Goal: Consume media (video, audio): Consume media (video, audio)

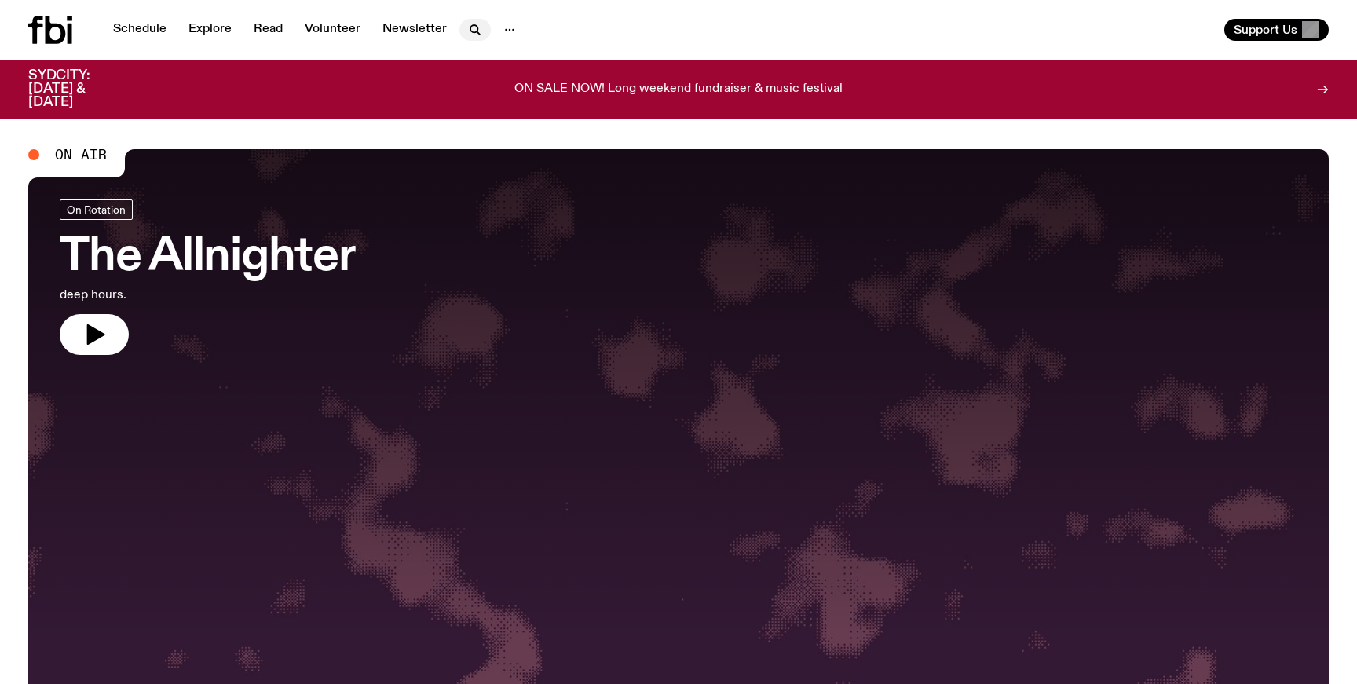
click at [471, 24] on icon "button" at bounding box center [475, 29] width 19 height 19
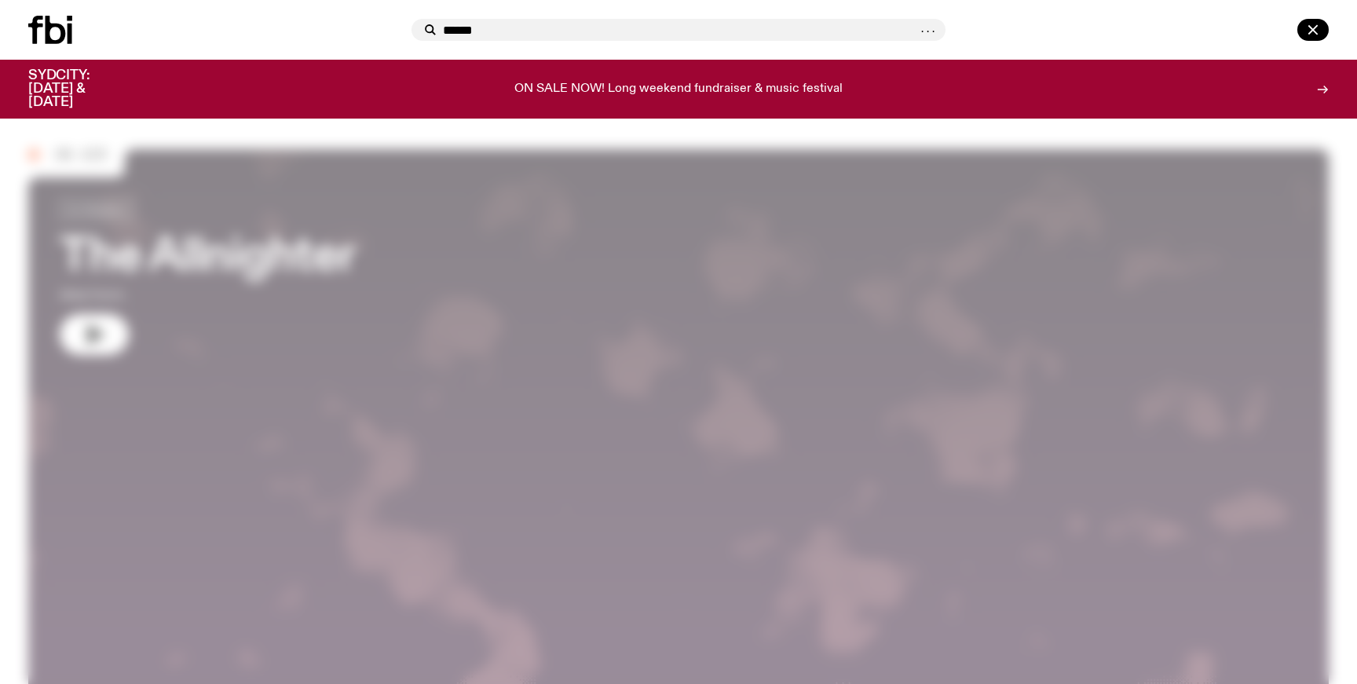
type input "******"
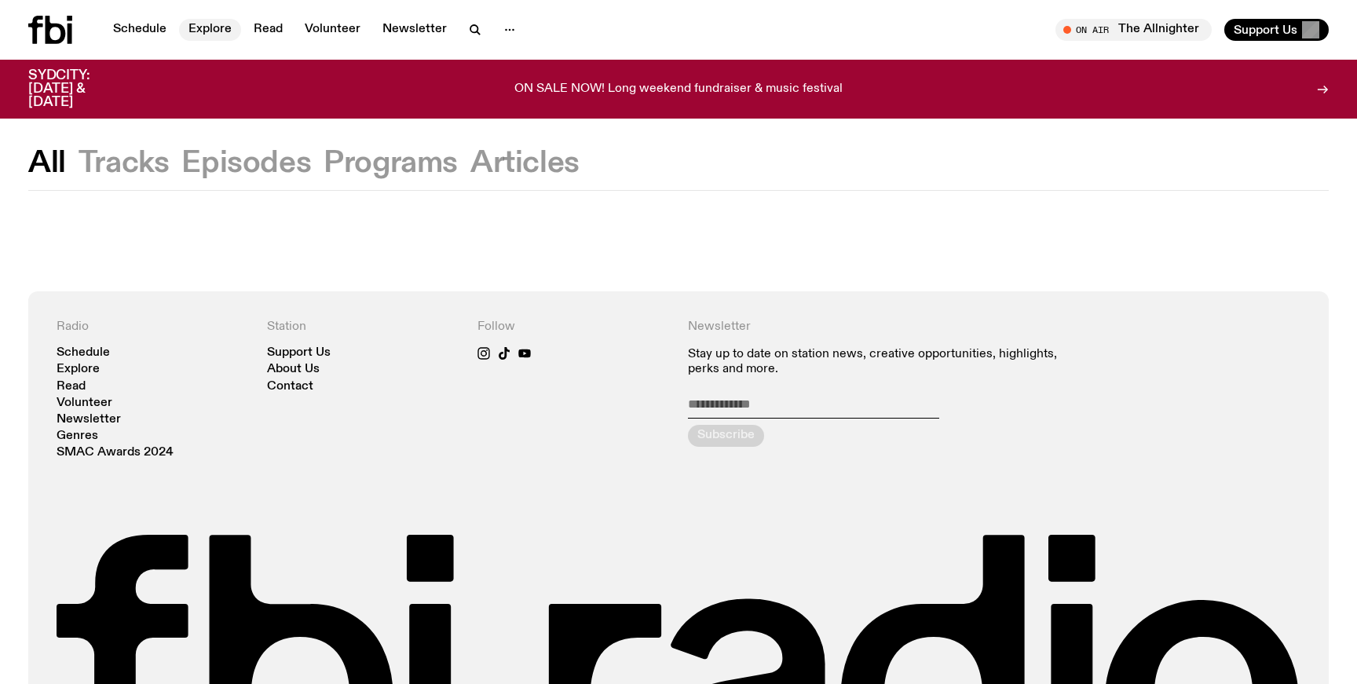
click at [214, 28] on link "Explore" at bounding box center [210, 30] width 62 height 22
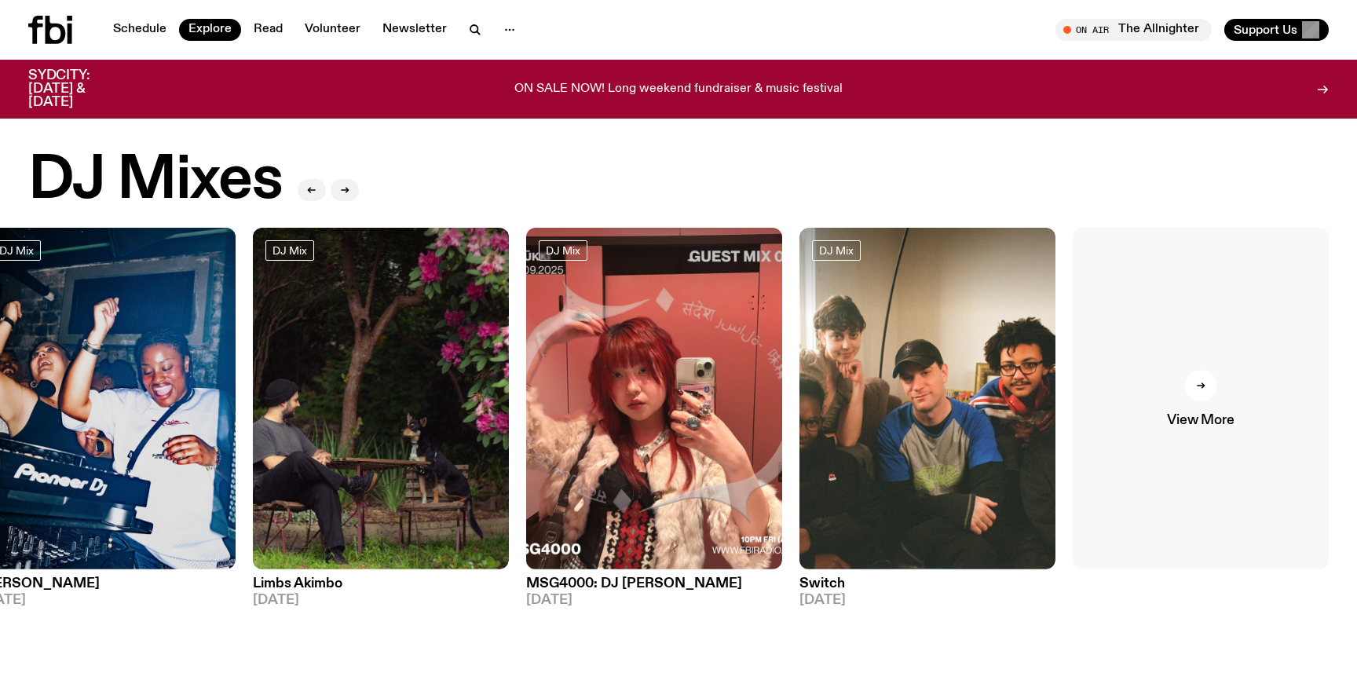
click at [1203, 392] on div at bounding box center [1200, 385] width 31 height 31
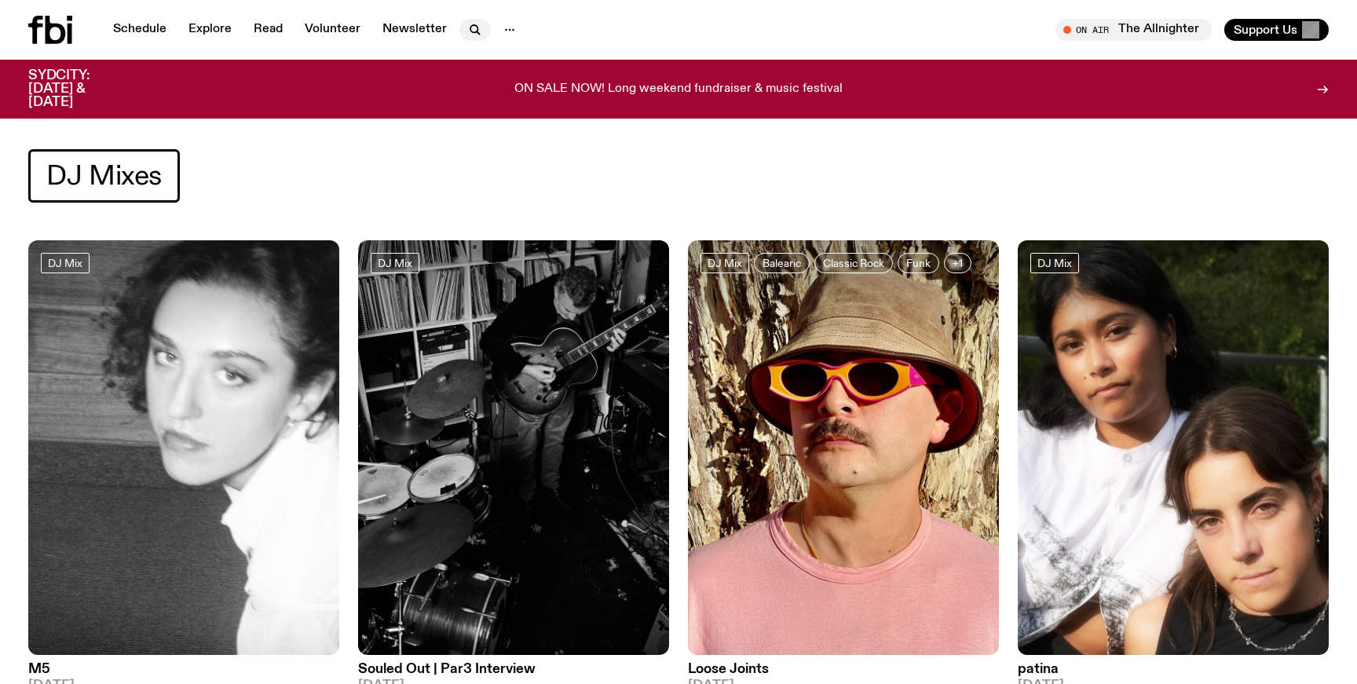
click at [466, 28] on icon "button" at bounding box center [475, 29] width 19 height 19
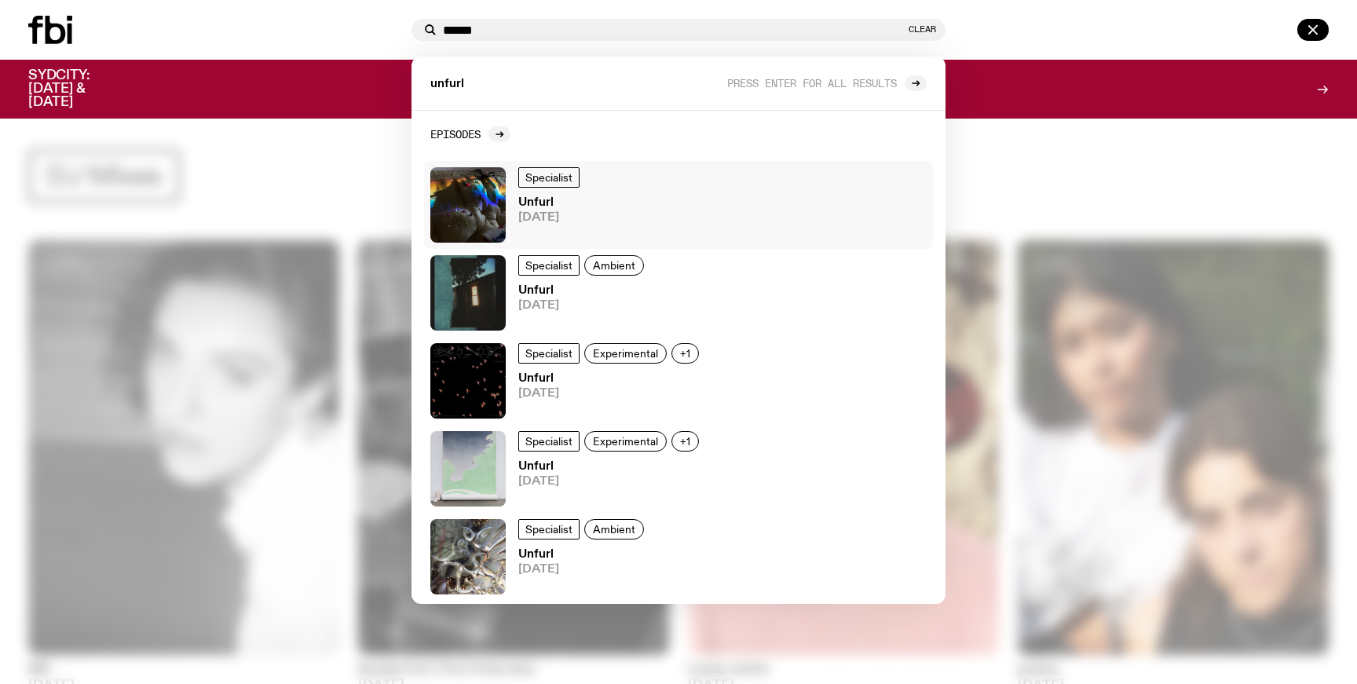
type input "******"
click at [466, 184] on img at bounding box center [467, 204] width 75 height 75
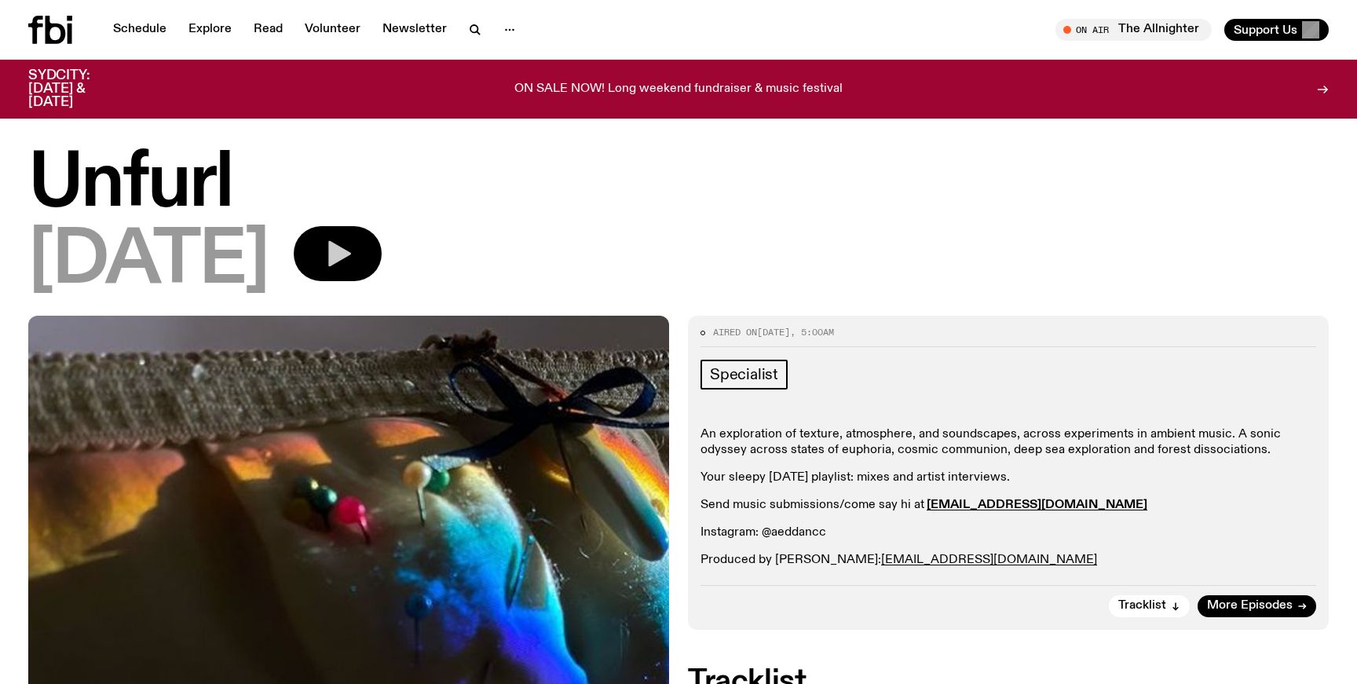
click at [353, 250] on icon "button" at bounding box center [337, 253] width 31 height 31
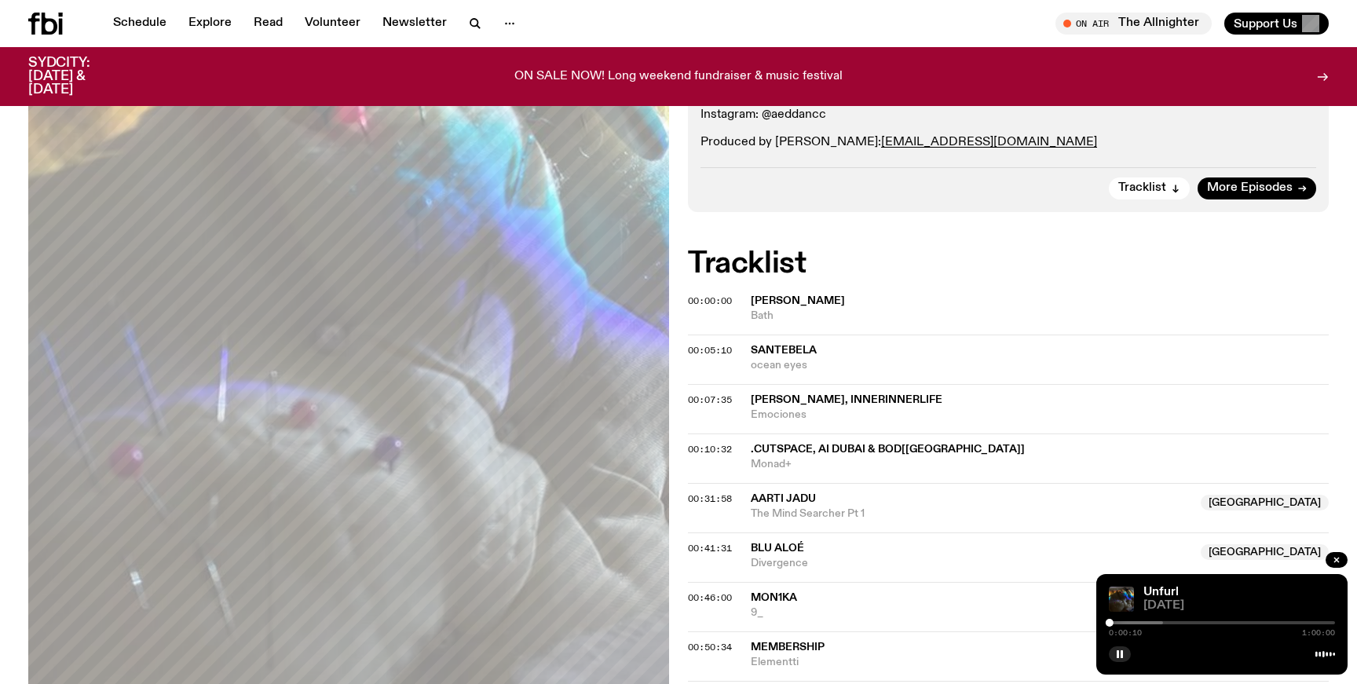
scroll to position [371, 0]
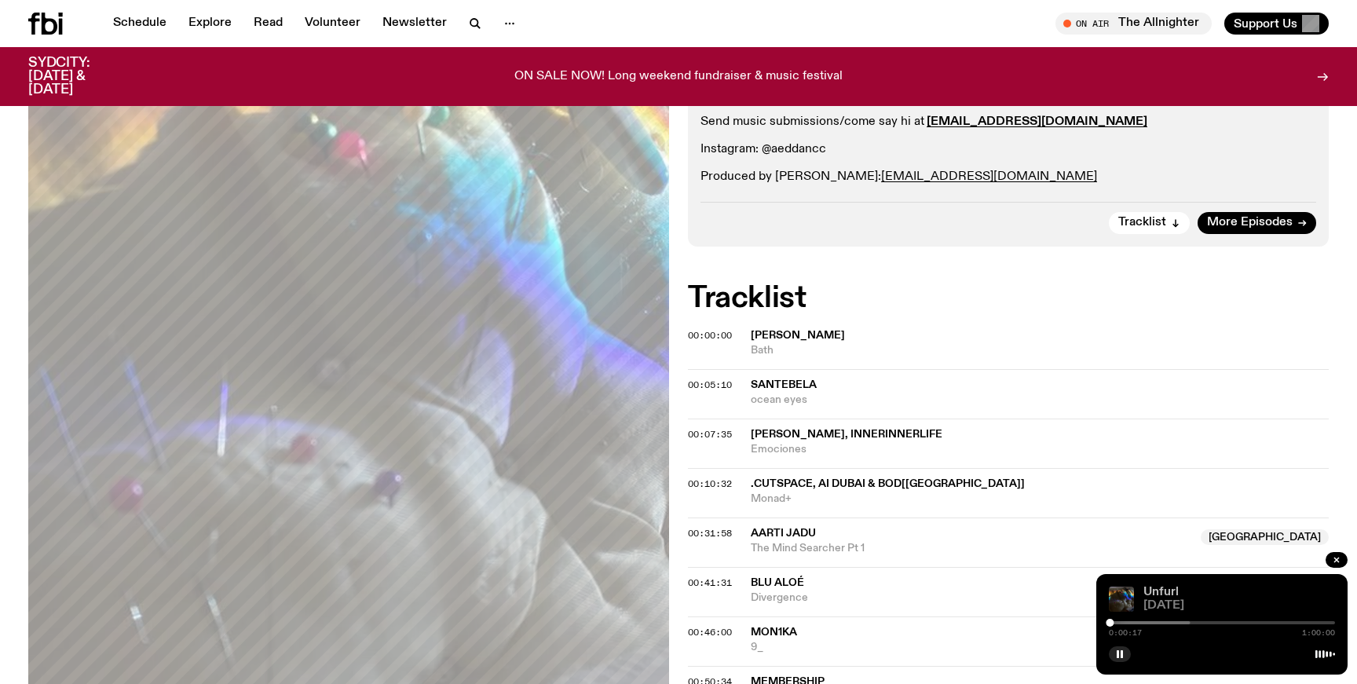
click at [1165, 590] on link "Unfurl" at bounding box center [1160, 592] width 35 height 13
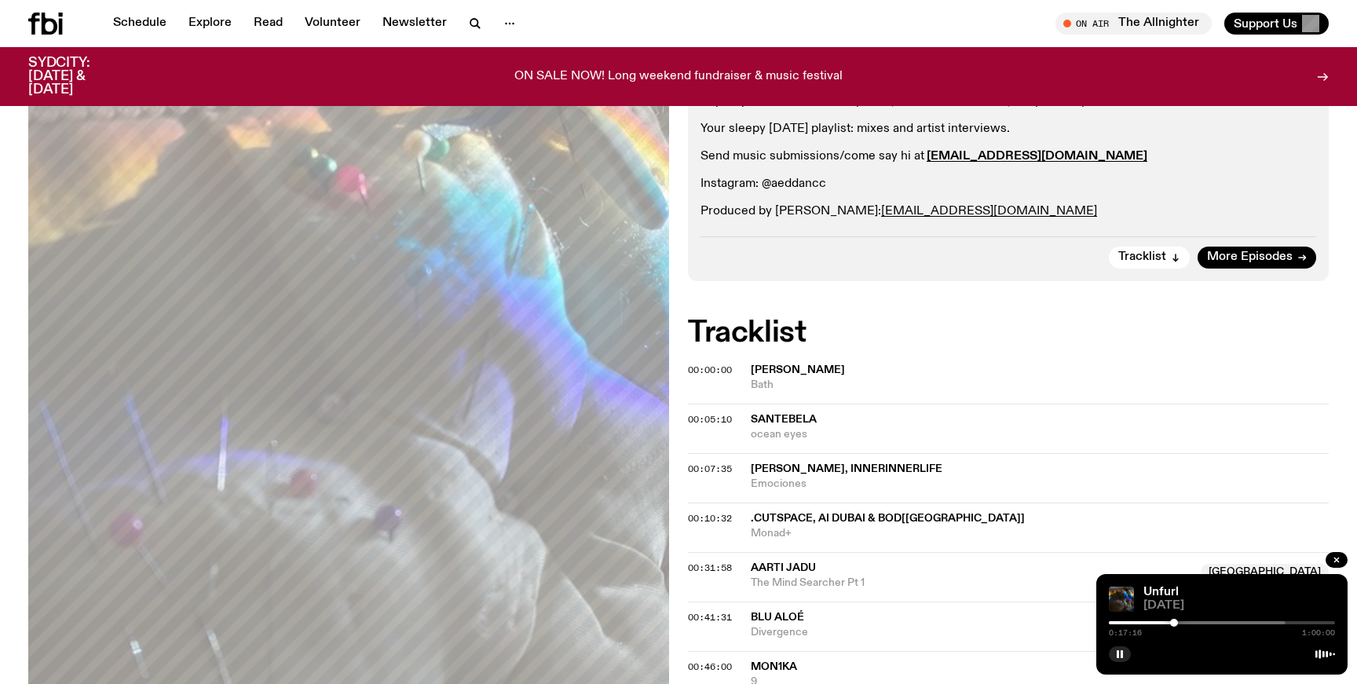
scroll to position [349, 0]
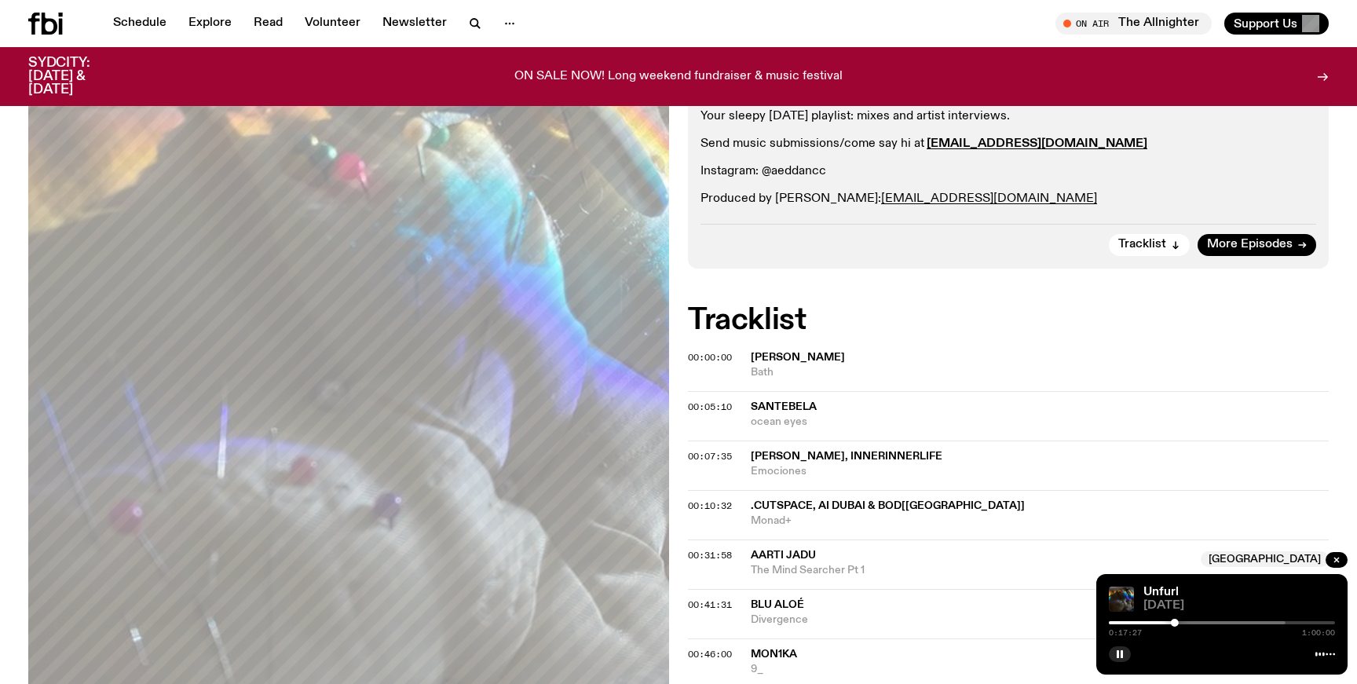
click at [1169, 623] on div at bounding box center [1061, 622] width 226 height 3
